Goal: Task Accomplishment & Management: Manage account settings

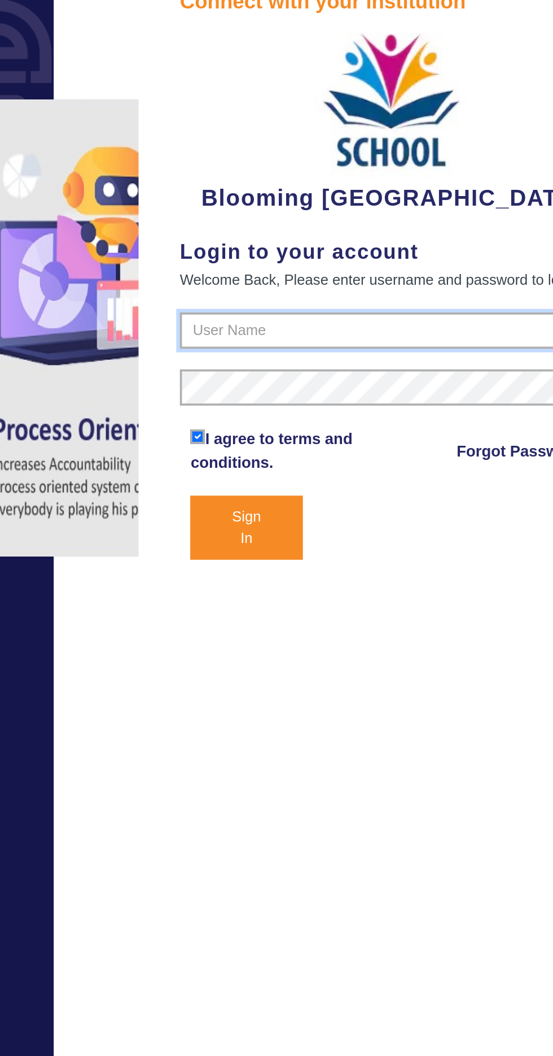
click at [326, 220] on input "text" at bounding box center [415, 220] width 232 height 20
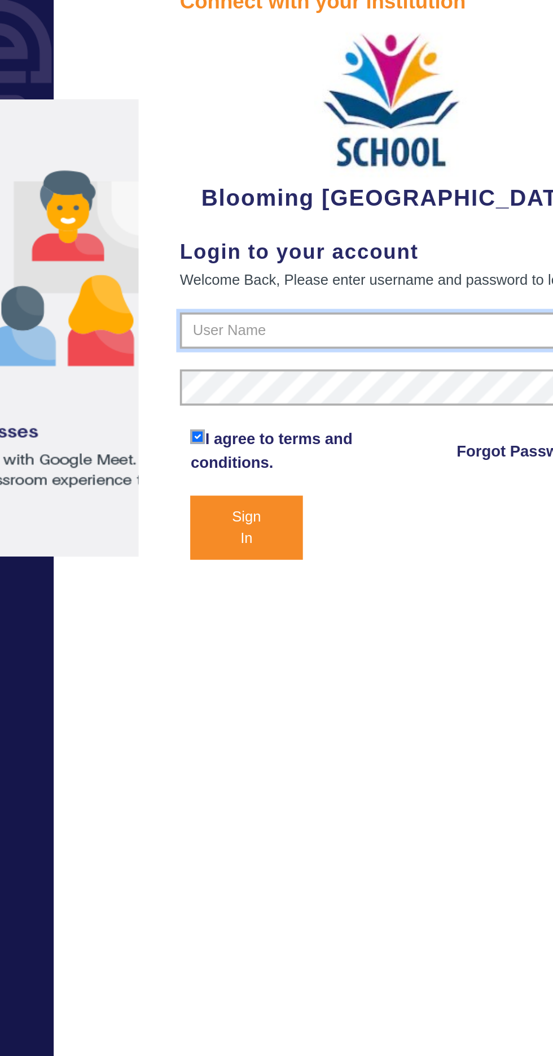
click at [332, 216] on input "text" at bounding box center [415, 220] width 232 height 20
type input "4141419999"
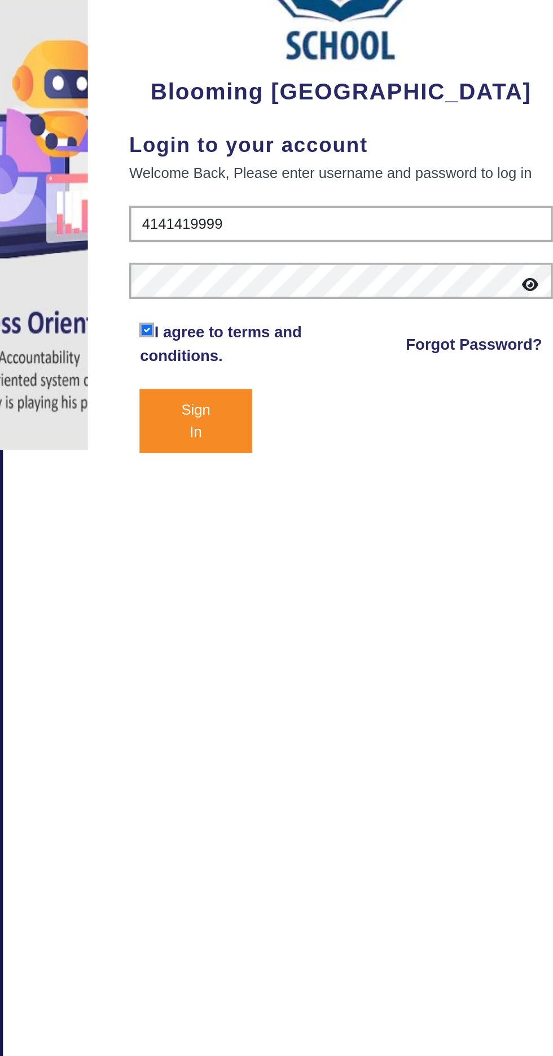
click at [322, 330] on button "Sign In" at bounding box center [335, 327] width 61 height 35
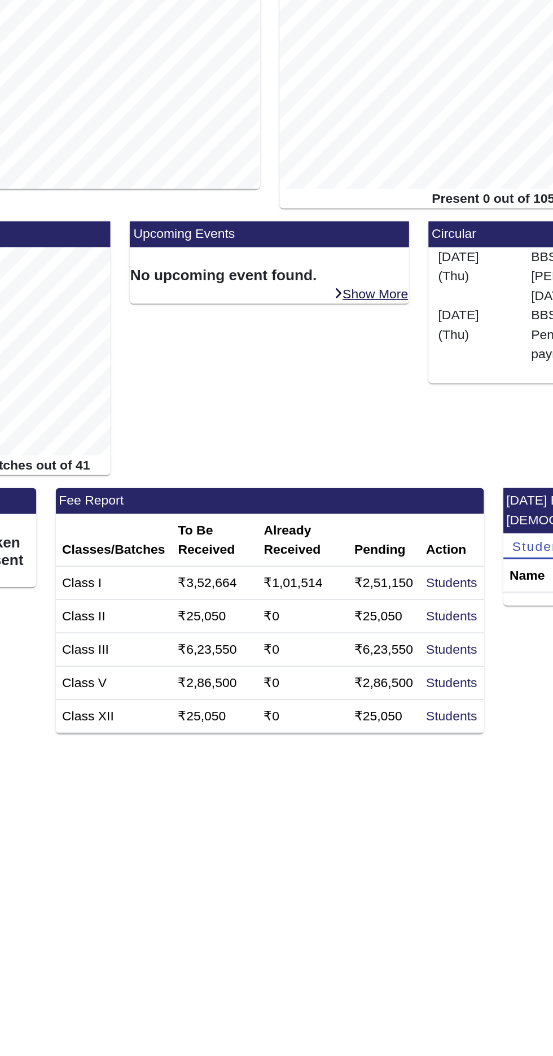
scroll to position [62, 0]
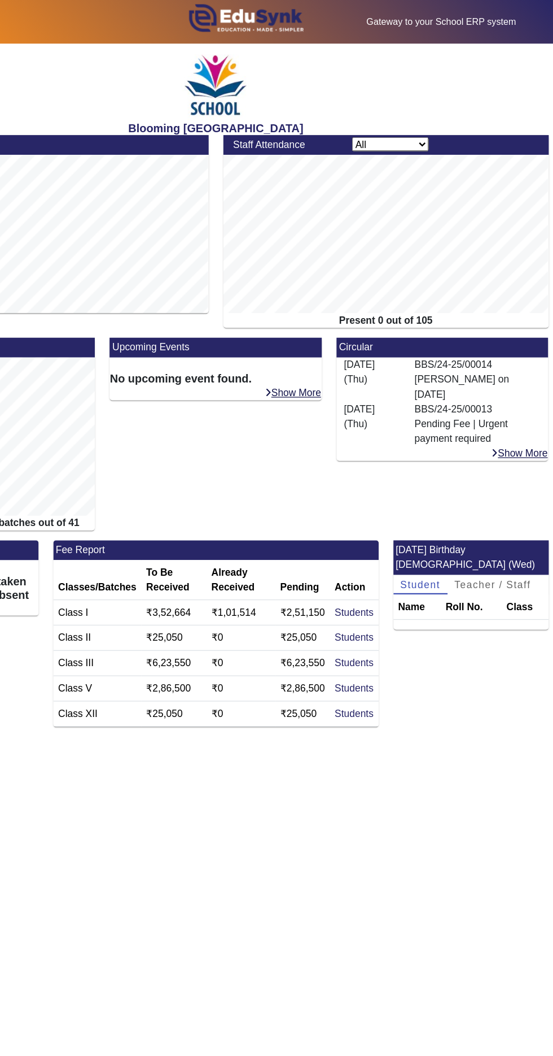
click at [435, 23] on div "Gateway to your School ERP system English हिंदी (Hindi) ಕನ್ನಡ (Kannada) தமிழ் (…" at bounding box center [277, 17] width 552 height 35
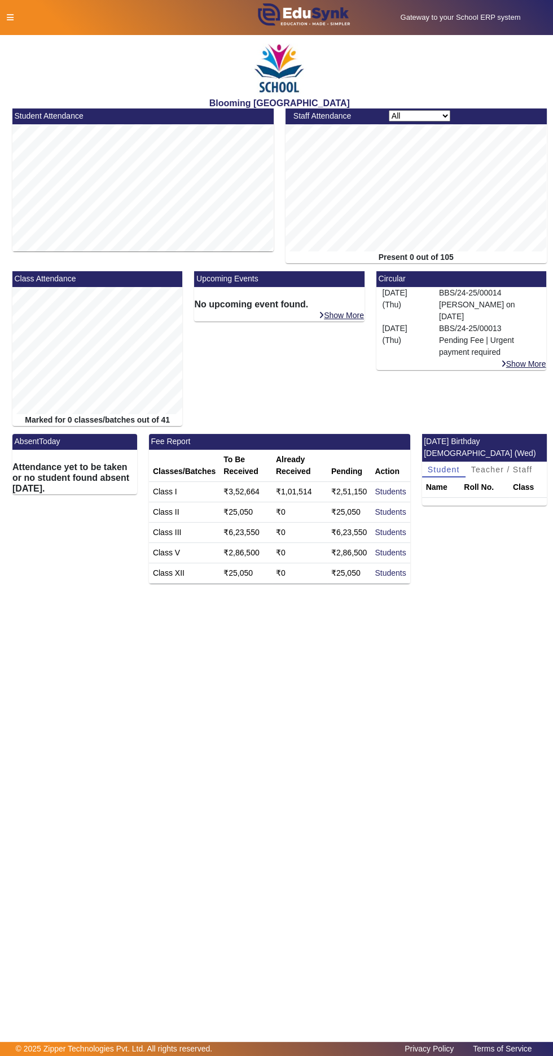
click at [10, 17] on icon at bounding box center [10, 18] width 7 height 8
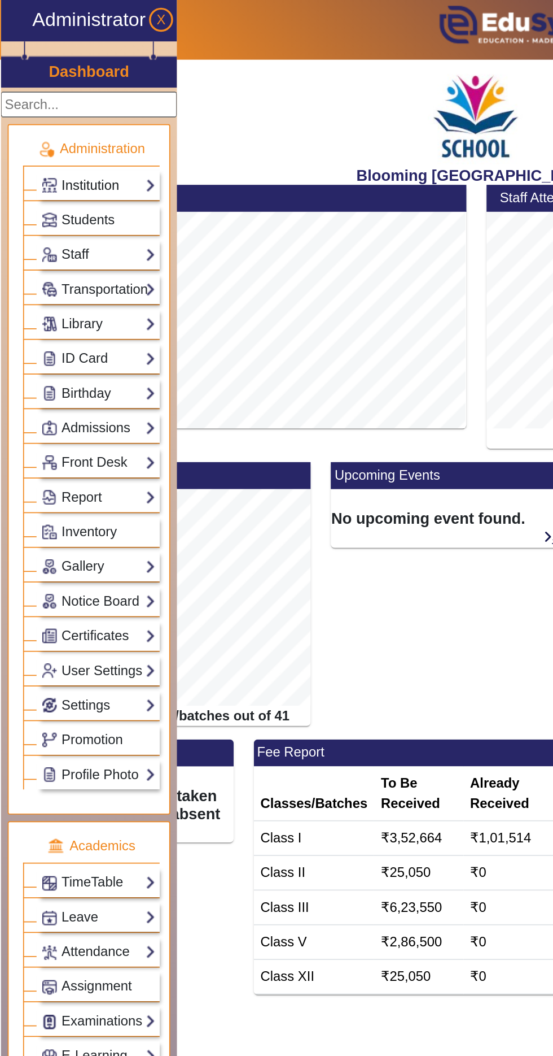
click at [54, 108] on link "Institution" at bounding box center [57, 108] width 67 height 13
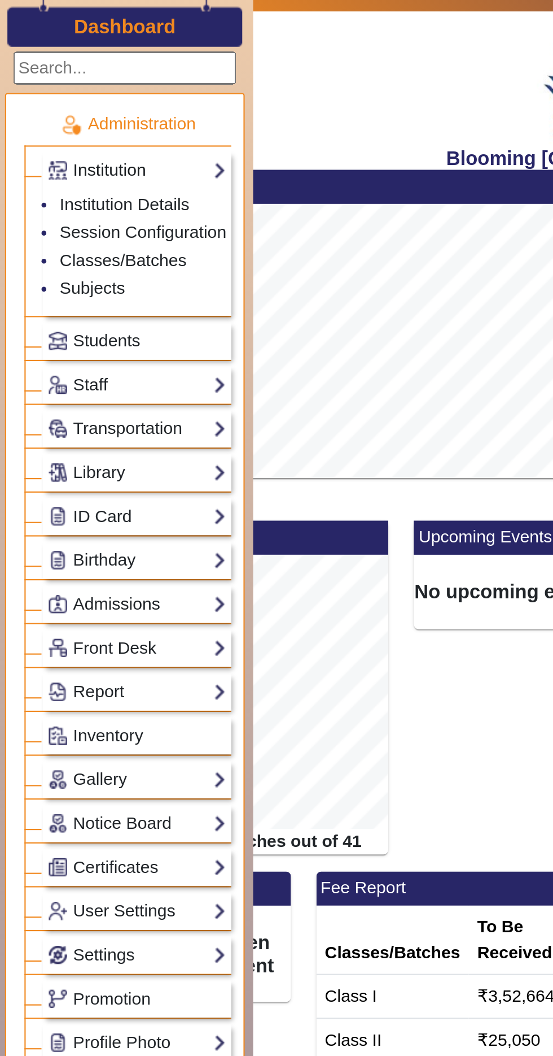
click at [59, 106] on link "Institution" at bounding box center [65, 108] width 83 height 13
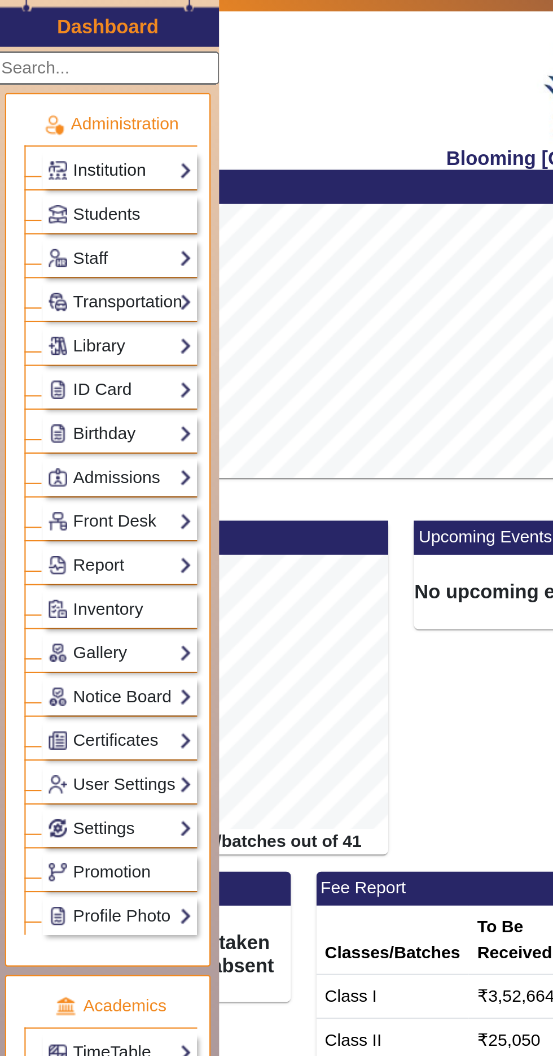
click at [71, 104] on link "Institution" at bounding box center [57, 108] width 67 height 13
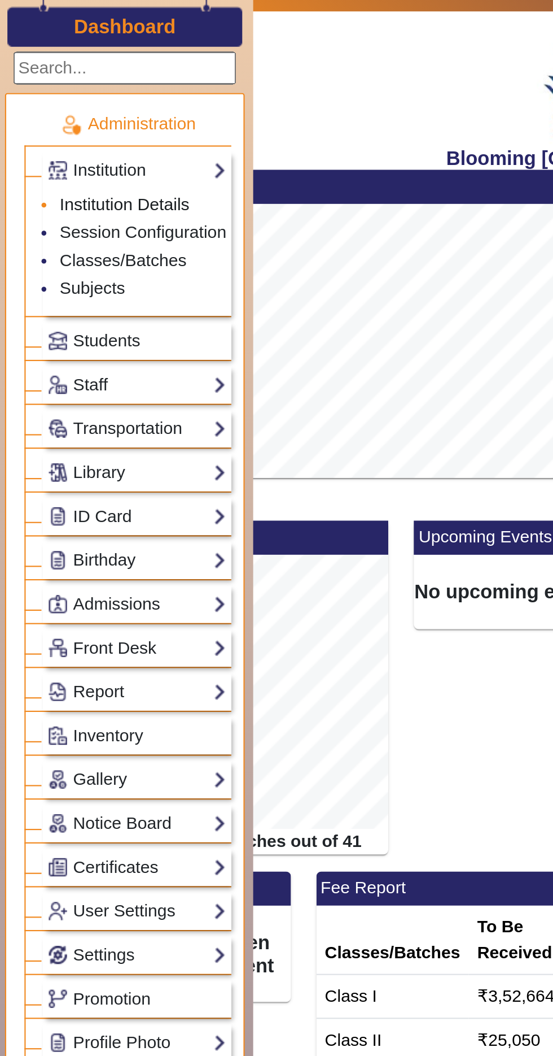
click at [53, 120] on link "Institution Details" at bounding box center [60, 124] width 60 height 9
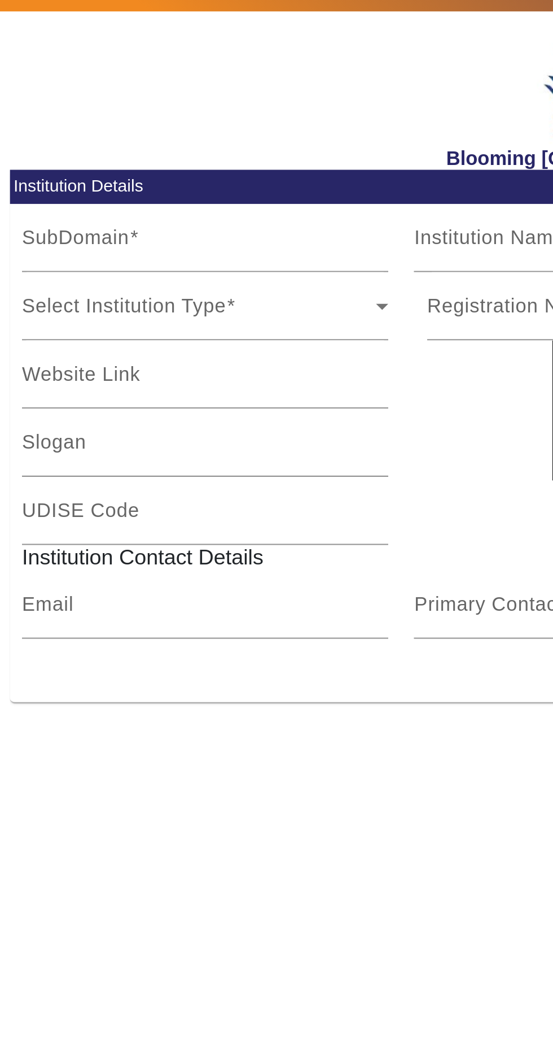
type input "bloomingbuds"
type input "Blooming [GEOGRAPHIC_DATA]"
type input "www.edusynk.com"
type input "Prepare for a better tomorrow"
type input "KA123441211/93"
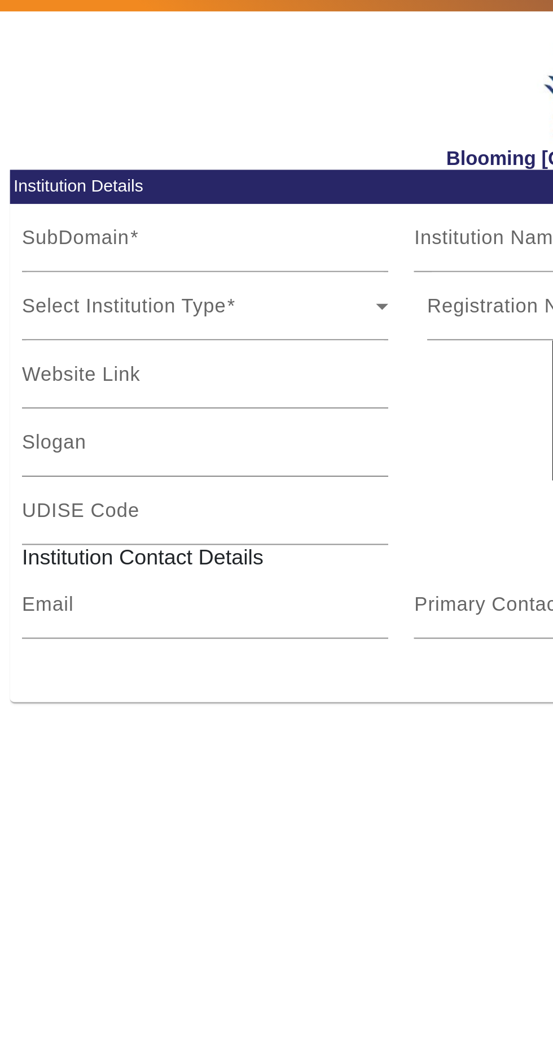
type input "admin@bloomingbuds.com"
type input "4141419999"
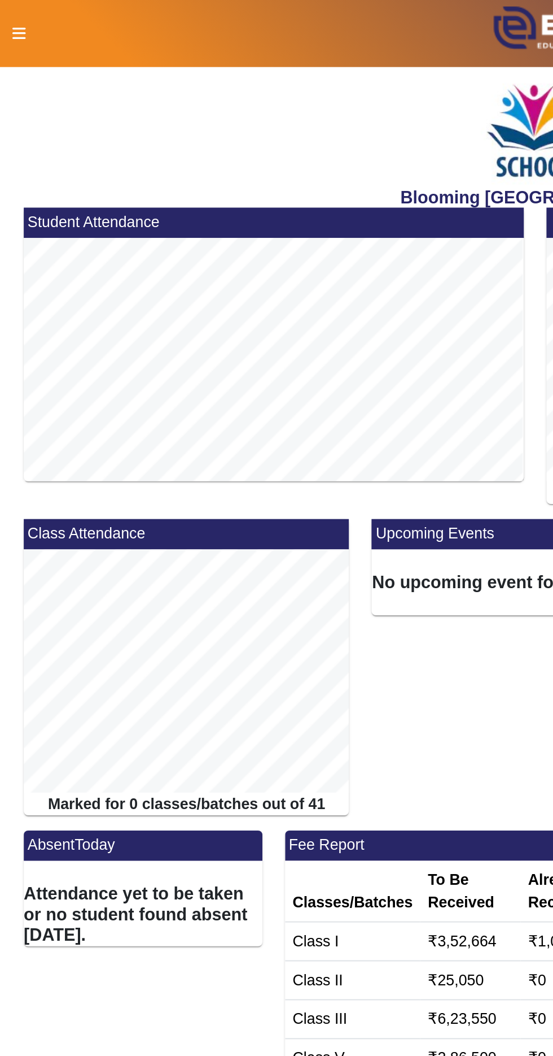
click at [10, 18] on icon at bounding box center [10, 18] width 7 height 8
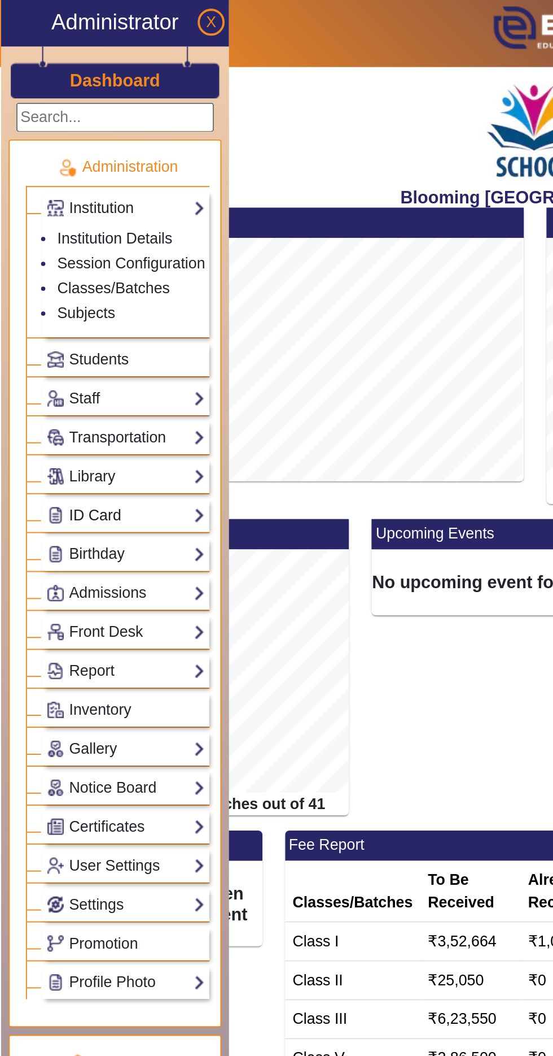
click at [85, 269] on link "ID Card" at bounding box center [65, 269] width 83 height 13
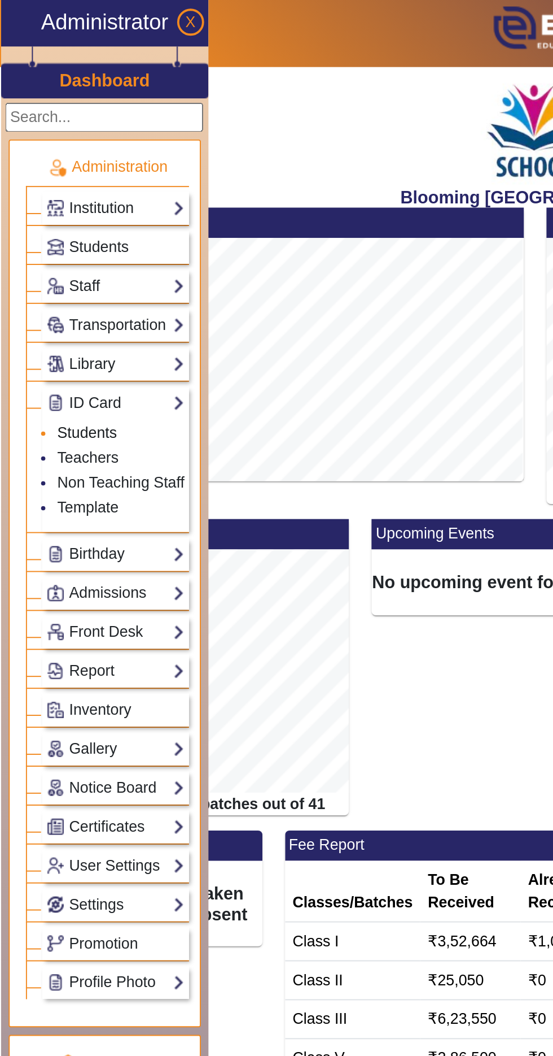
click at [54, 221] on link "Students" at bounding box center [45, 225] width 31 height 9
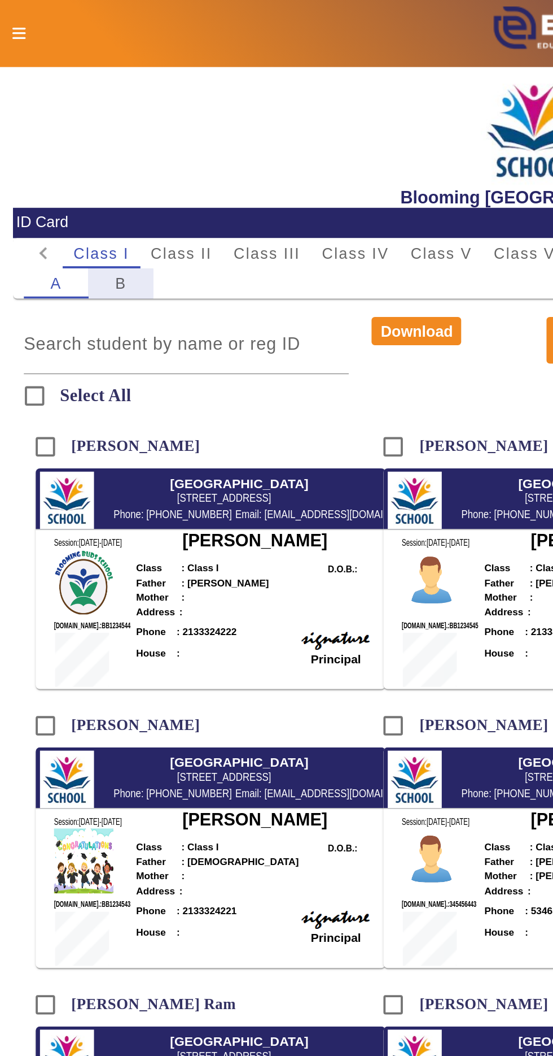
scroll to position [0, 1]
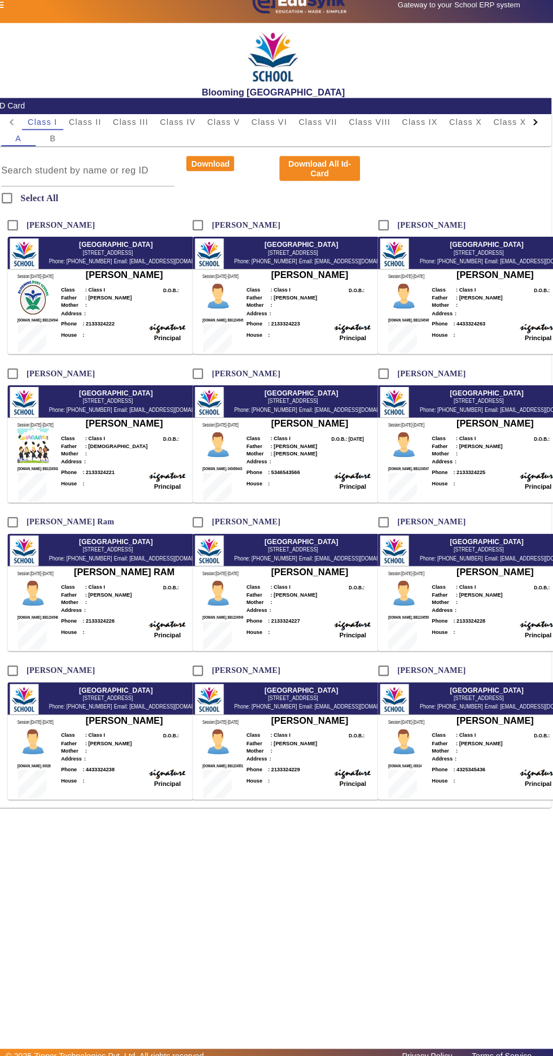
click at [116, 296] on div "Class : Class I D.O.B. :" at bounding box center [132, 297] width 124 height 8
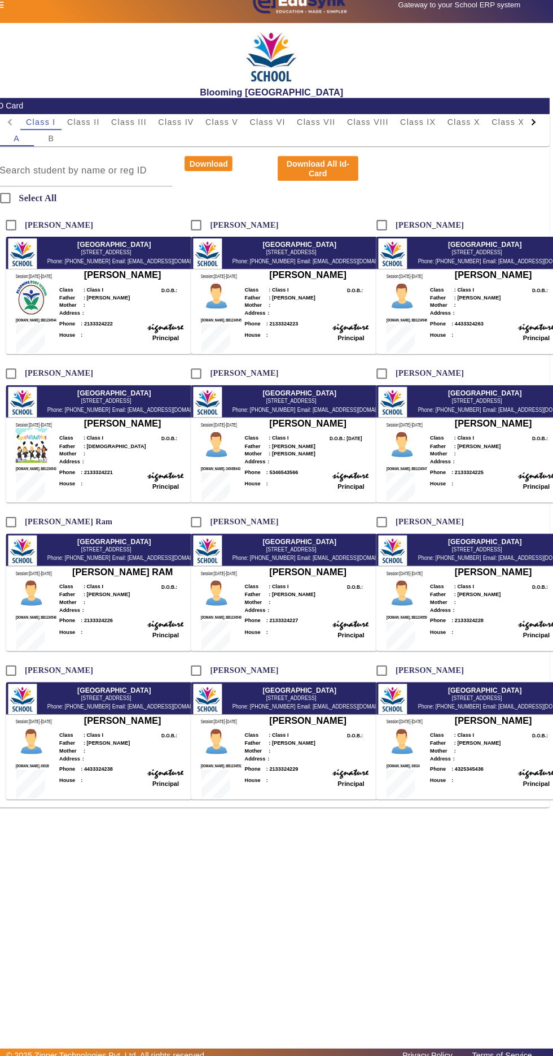
scroll to position [0, 0]
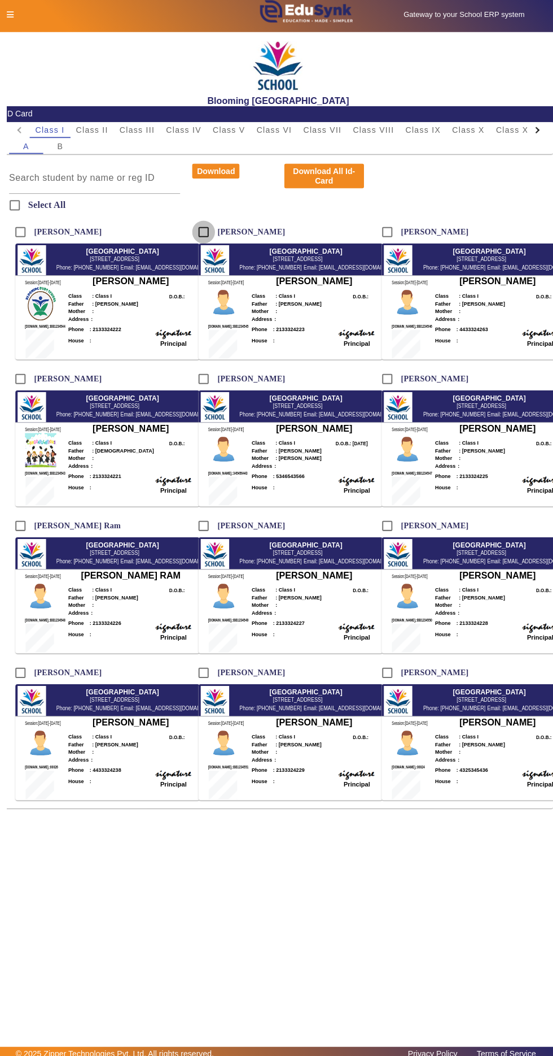
click at [206, 238] on input "[PERSON_NAME]" at bounding box center [202, 233] width 23 height 23
checkbox input "true"
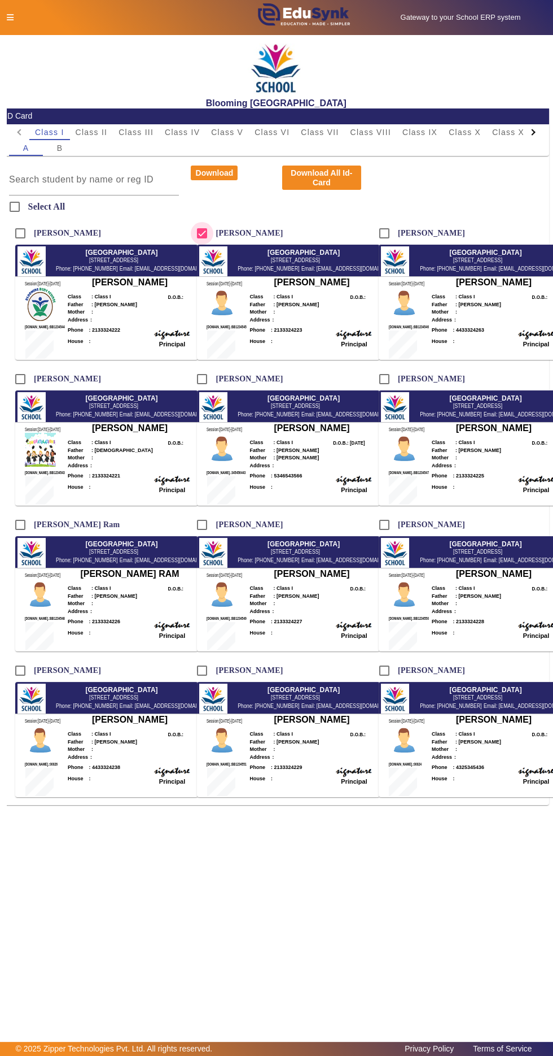
scroll to position [0, 5]
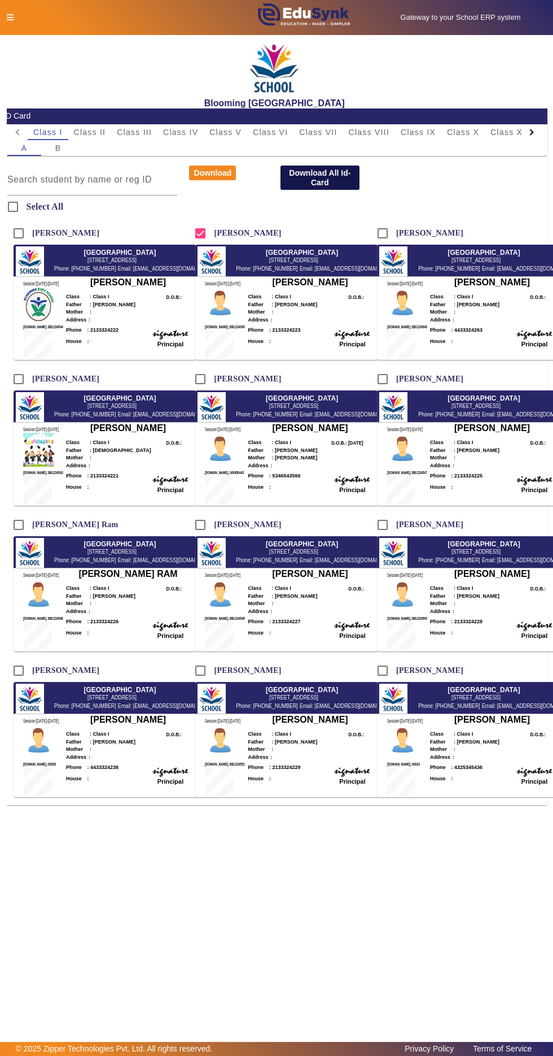
click at [306, 178] on button "Download All Id-Card" at bounding box center [320, 177] width 79 height 24
click at [201, 167] on button "Download" at bounding box center [212, 172] width 47 height 15
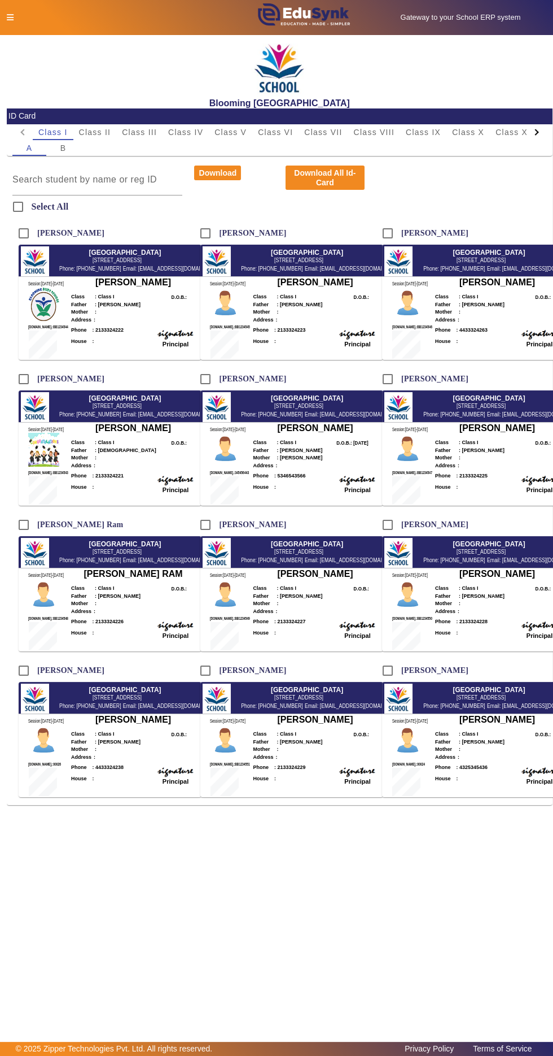
click at [10, 17] on icon at bounding box center [10, 18] width 7 height 8
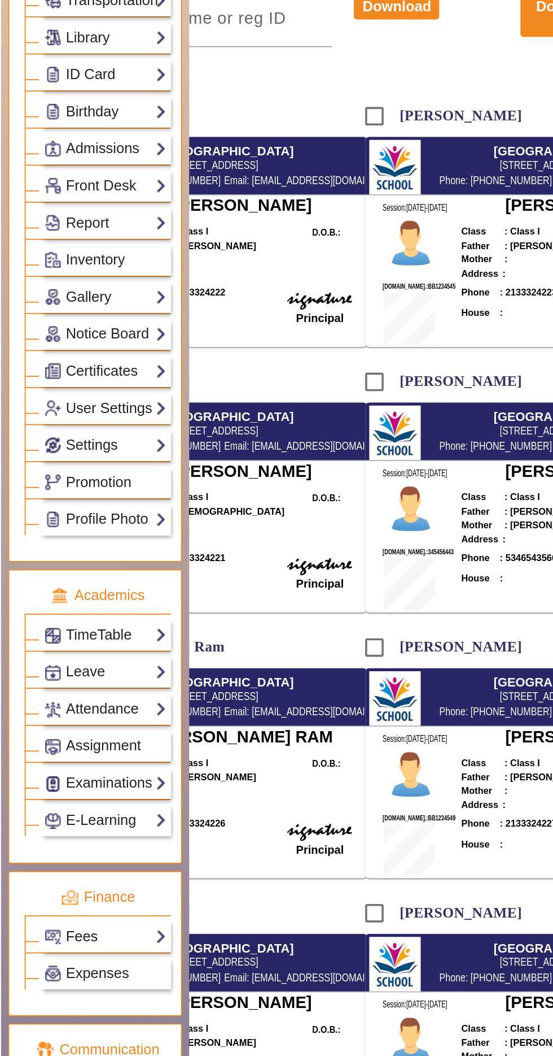
click at [79, 677] on link "Fees" at bounding box center [57, 683] width 67 height 13
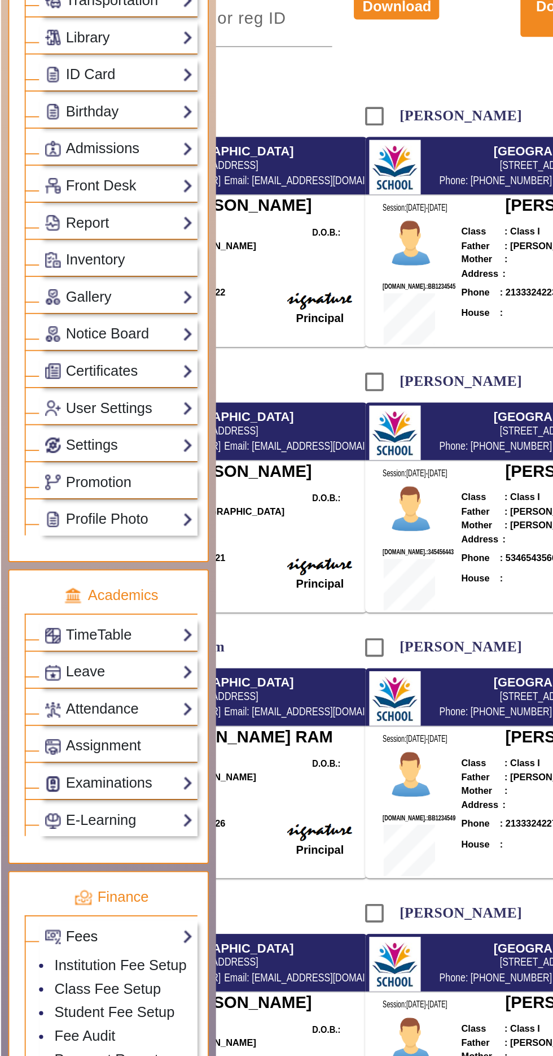
scroll to position [1, 0]
click at [64, 746] on link "Payment Report" at bounding box center [58, 750] width 57 height 9
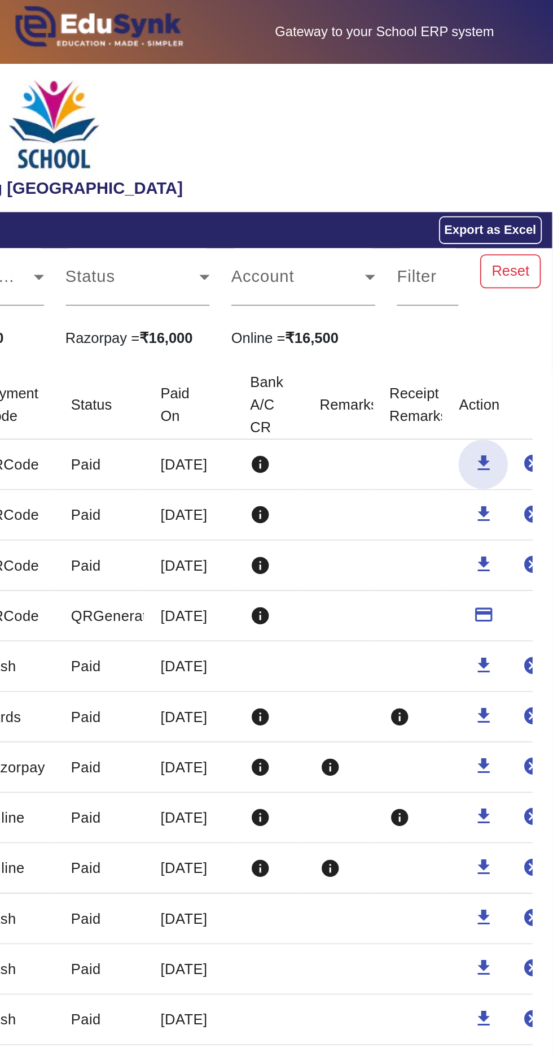
click at [507, 256] on span "button" at bounding box center [515, 254] width 27 height 27
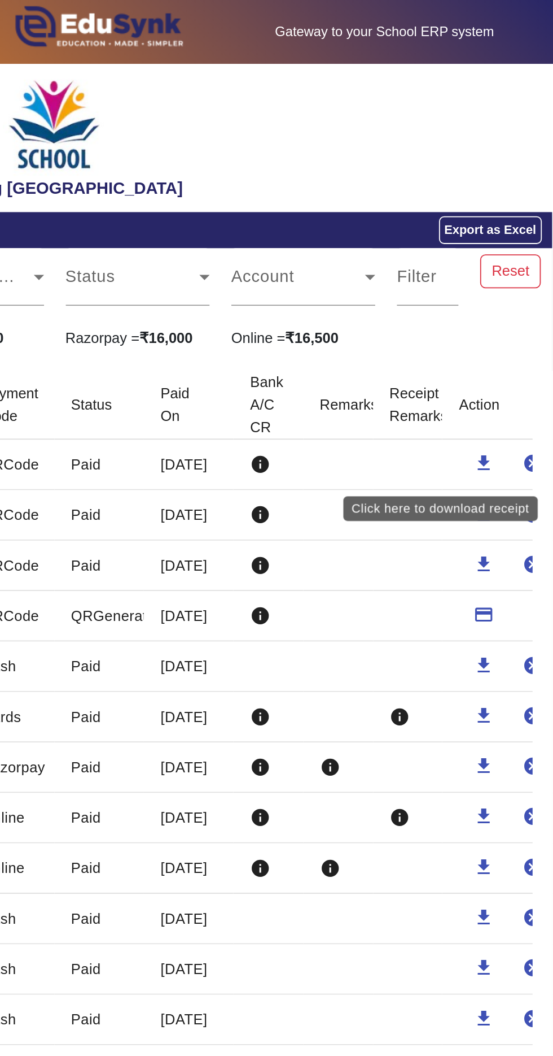
click at [480, 278] on div "Click here to download receipt" at bounding box center [491, 279] width 107 height 14
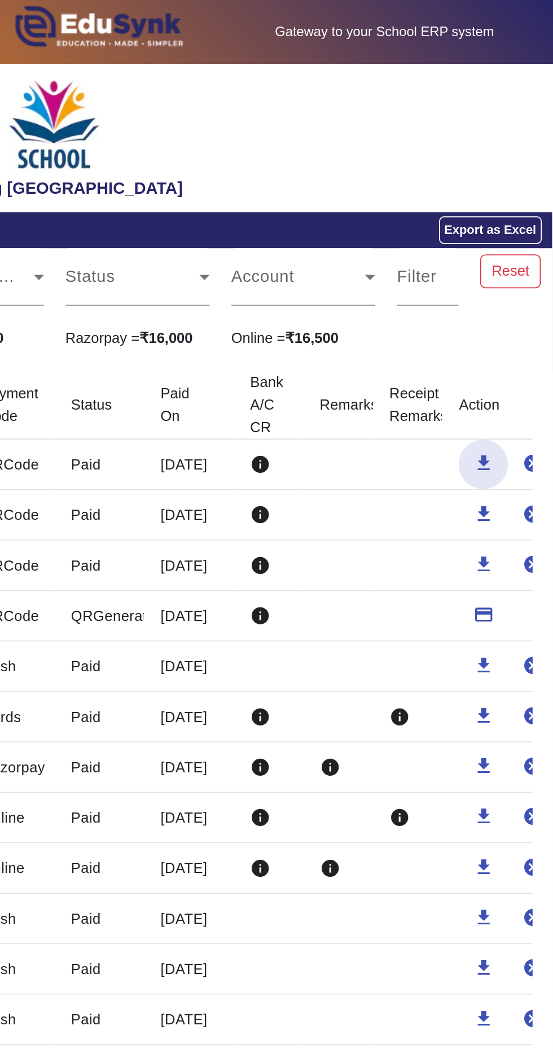
click at [517, 247] on span "button" at bounding box center [515, 254] width 27 height 27
